Goal: Find specific page/section: Find specific page/section

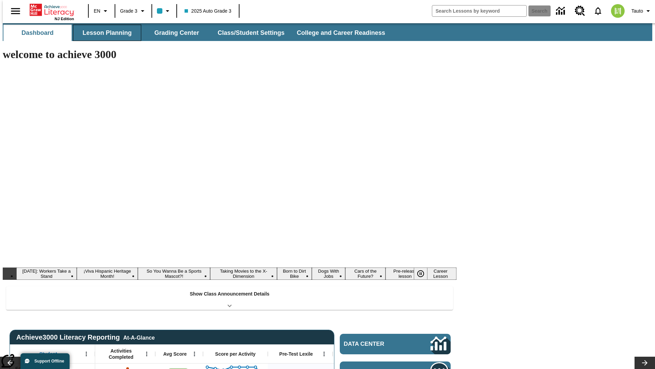
click at [104, 33] on button "Lesson Planning" at bounding box center [107, 33] width 68 height 16
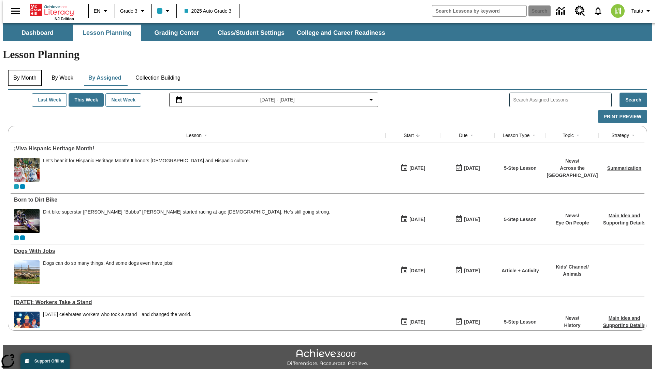
click at [23, 70] on button "By Month" at bounding box center [25, 78] width 34 height 16
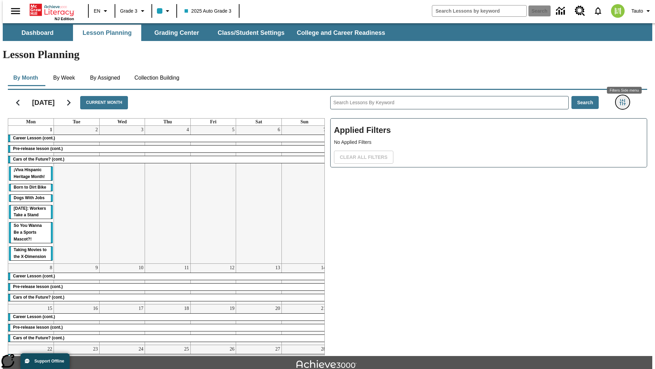
click at [625, 99] on icon "Filters Side menu" at bounding box center [623, 102] width 6 height 6
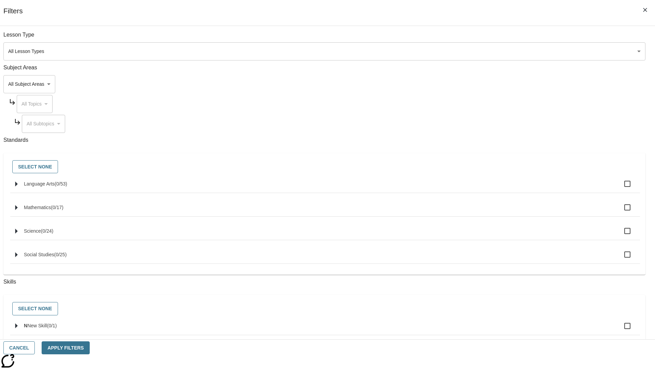
click at [491, 51] on body "Skip to main content NJ Edition EN Grade 3 2025 Auto Grade 3 Search 0 Tauto Das…" at bounding box center [328, 211] width 650 height 376
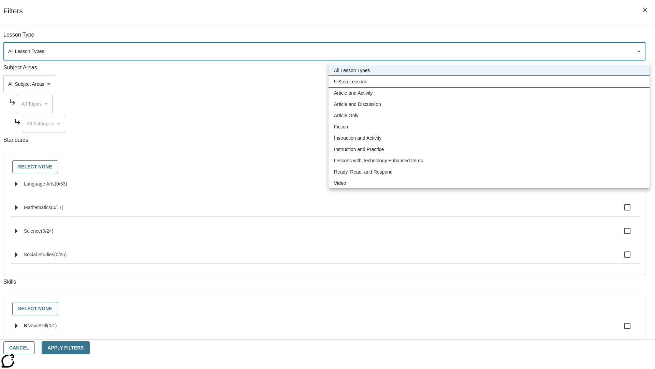
click at [489, 82] on li "5-Step Lessons" at bounding box center [489, 81] width 321 height 11
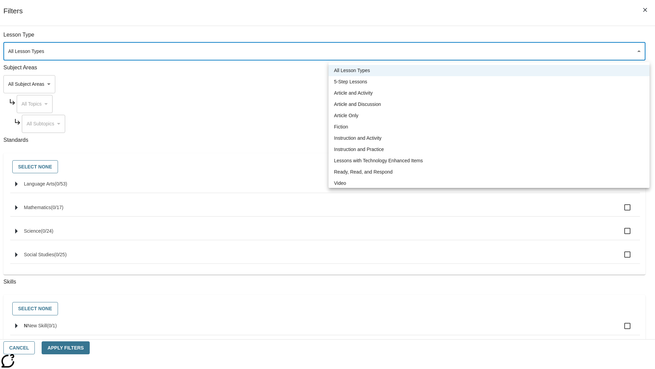
type input "1"
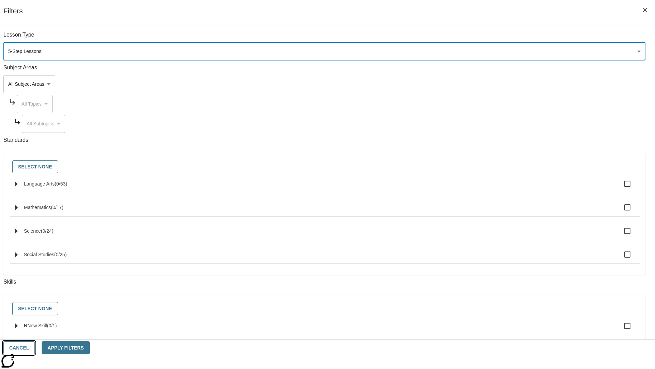
click at [35, 347] on button "Cancel" at bounding box center [18, 347] width 31 height 13
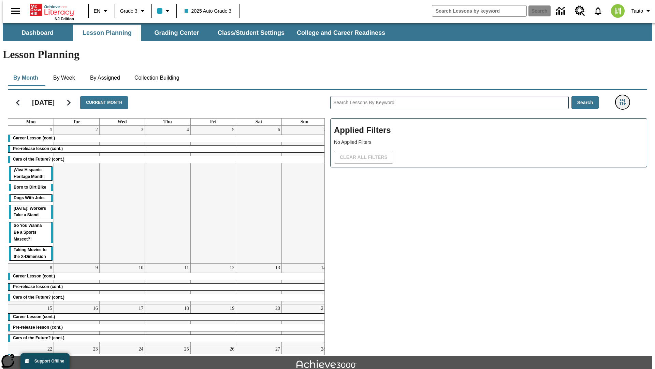
click at [625, 99] on icon "Filters Side menu" at bounding box center [623, 102] width 6 height 6
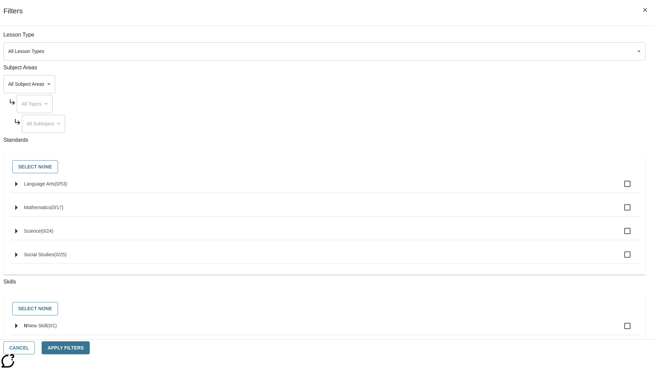
click at [491, 51] on body "Skip to main content NJ Edition EN Grade 3 2025 Auto Grade 3 Search 0 Tauto Das…" at bounding box center [328, 211] width 650 height 376
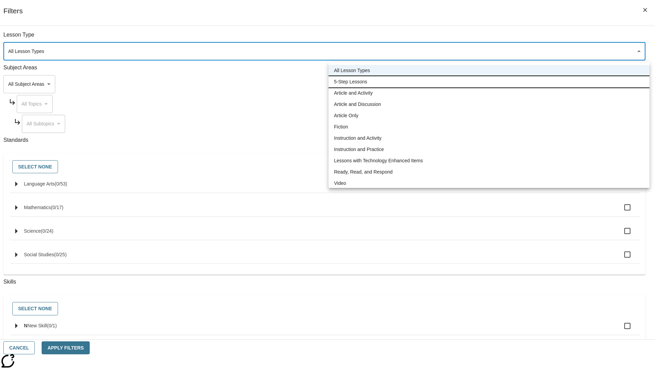
click at [489, 82] on li "5-Step Lessons" at bounding box center [489, 81] width 321 height 11
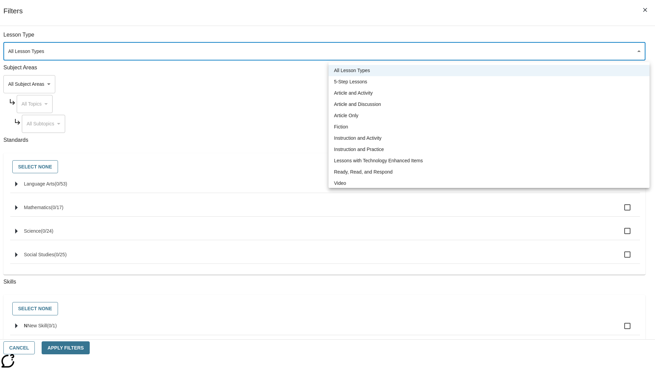
type input "1"
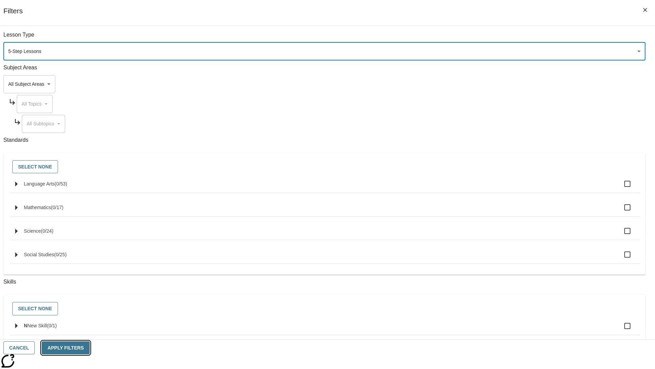
click at [89, 347] on button "Apply Filters" at bounding box center [66, 347] width 48 height 13
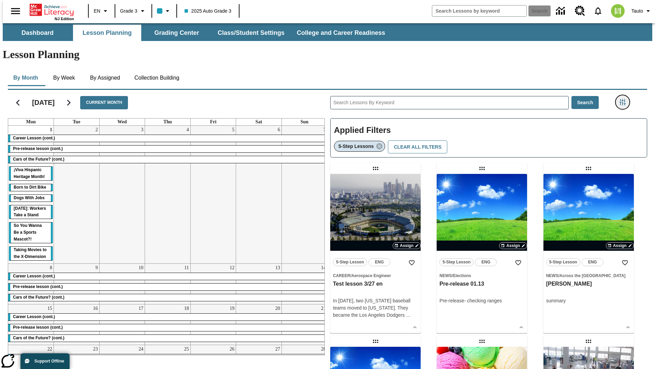
click at [625, 99] on icon "Filters Side menu" at bounding box center [623, 102] width 6 height 6
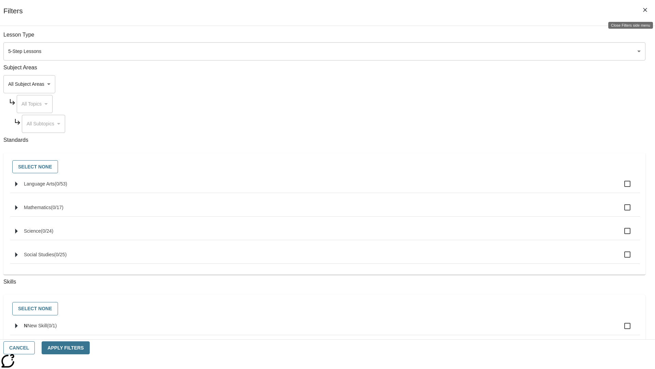
click at [645, 10] on icon "Close Filters side menu" at bounding box center [645, 10] width 4 height 4
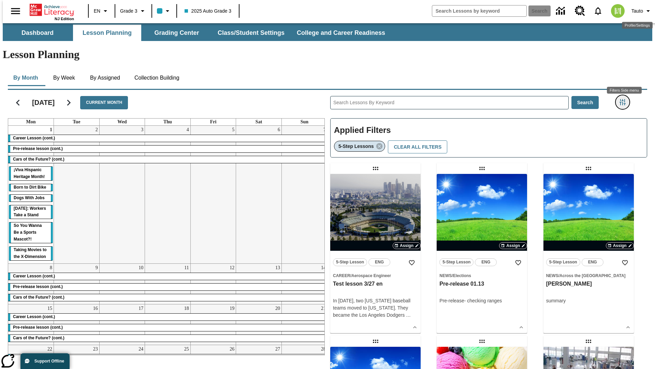
click at [625, 99] on icon "Filters Side menu" at bounding box center [623, 102] width 6 height 6
